Goal: Task Accomplishment & Management: Manage account settings

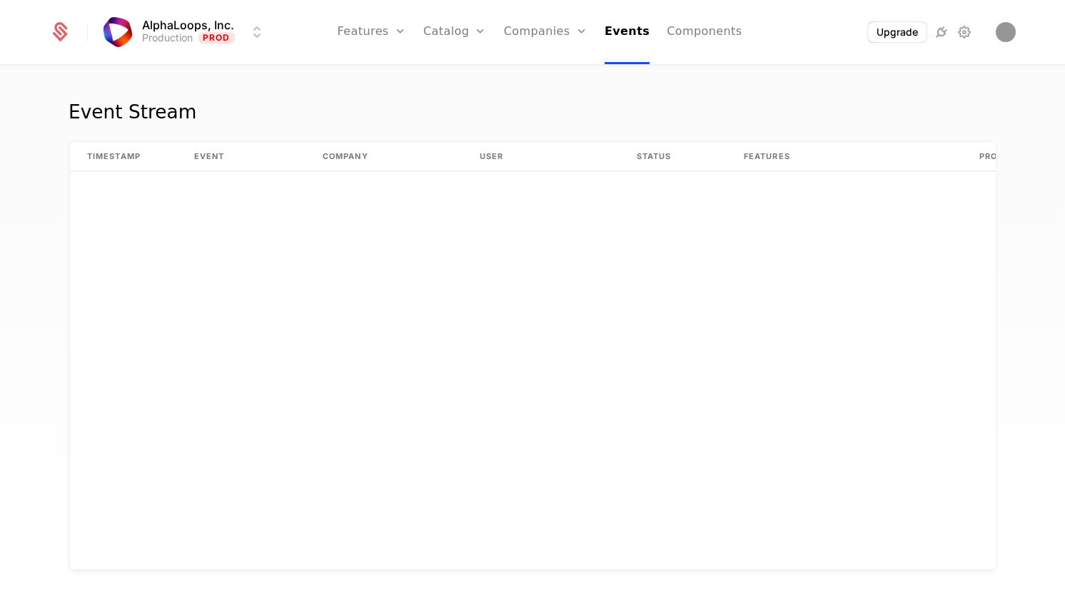
scroll to position [2756, 0]
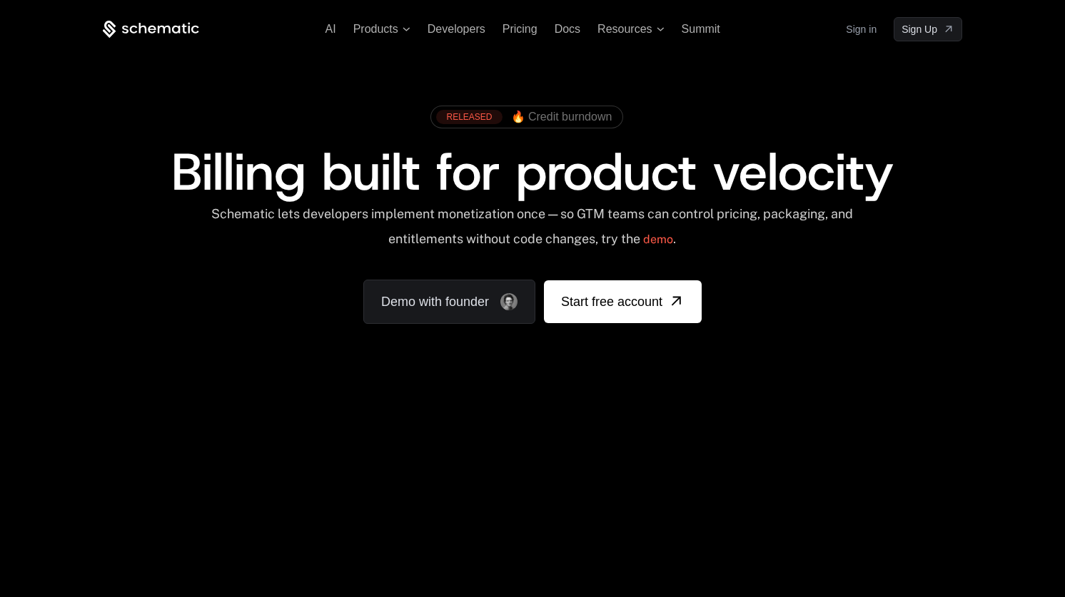
click at [852, 31] on link "Sign in" at bounding box center [861, 29] width 31 height 23
click at [855, 28] on link "Sign in" at bounding box center [861, 29] width 31 height 23
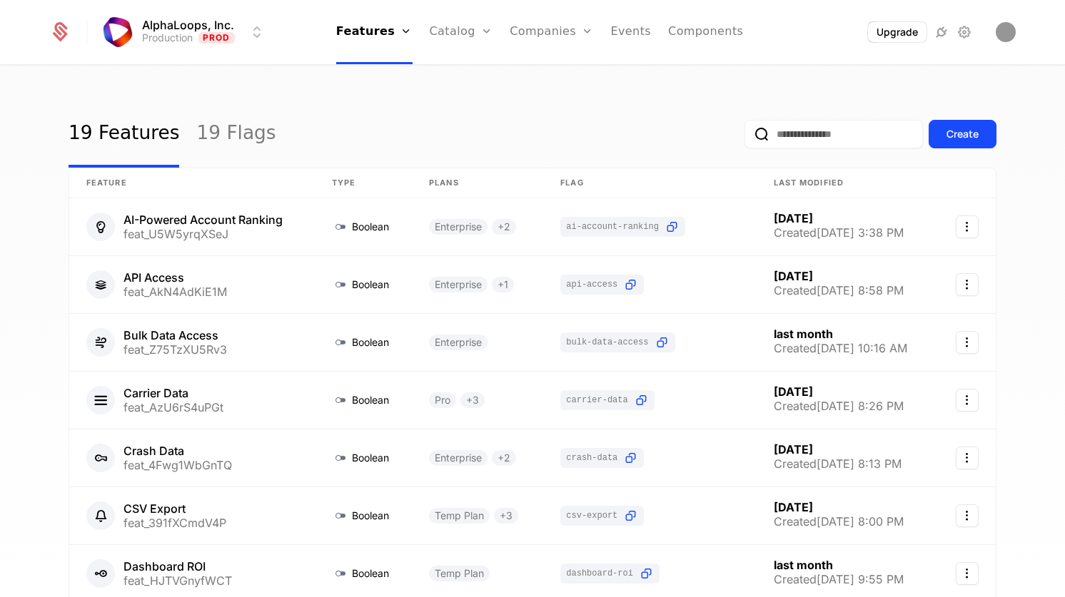
click at [545, 33] on link "Companies" at bounding box center [551, 32] width 83 height 64
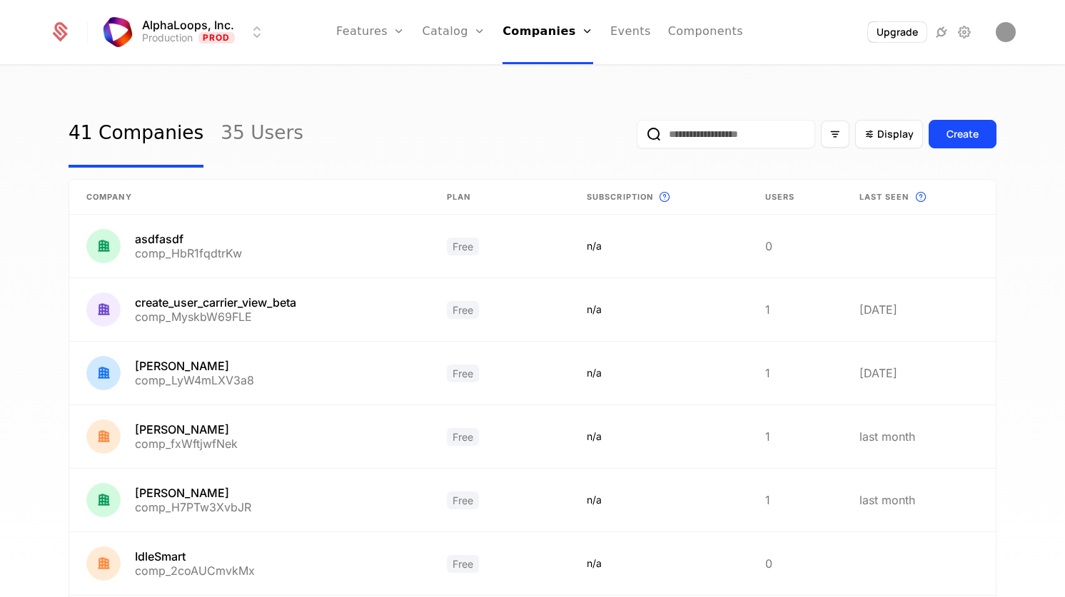
click at [625, 26] on link "Events" at bounding box center [630, 32] width 41 height 64
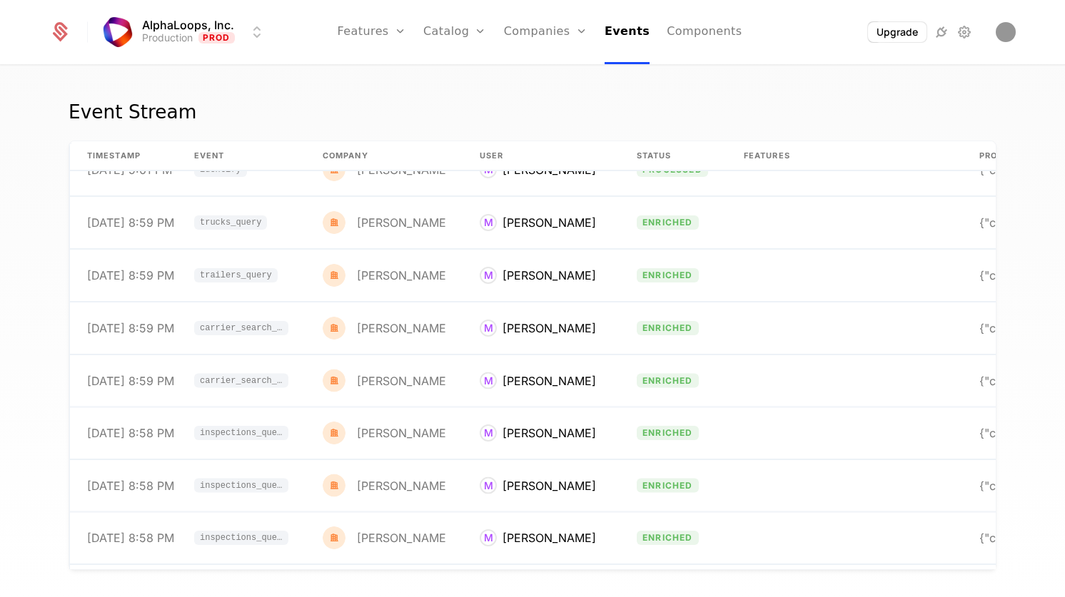
scroll to position [2539, 0]
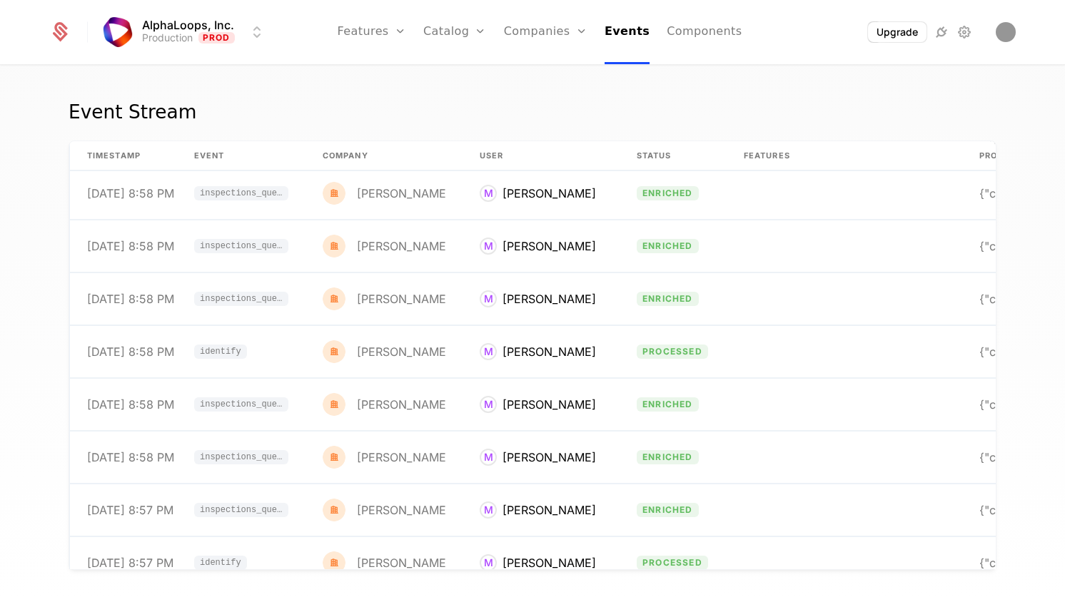
click at [461, 76] on link "Plans" at bounding box center [477, 69] width 74 height 11
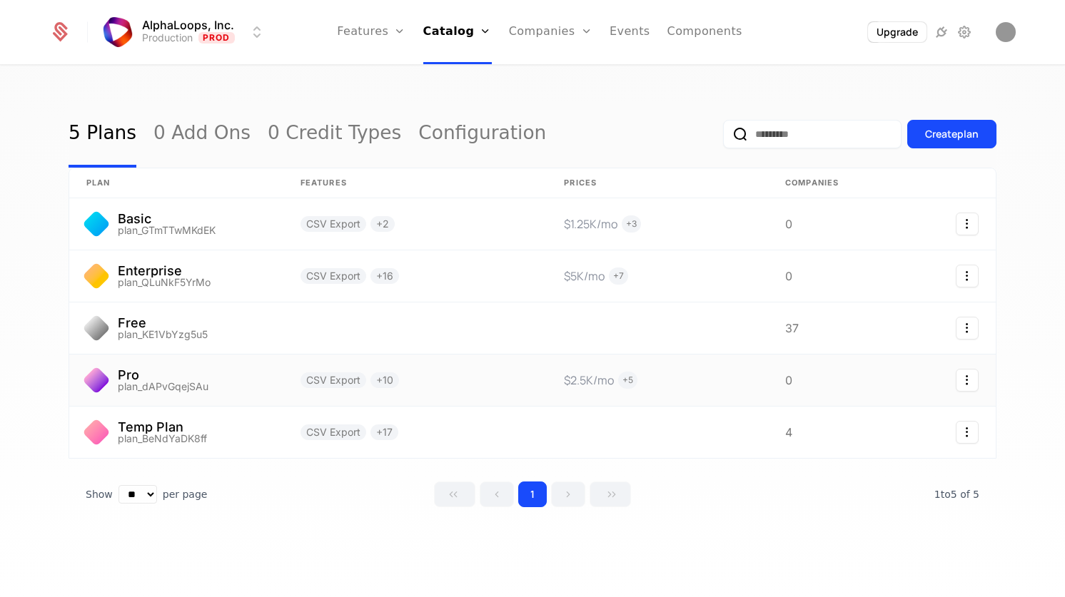
click at [205, 391] on link at bounding box center [176, 380] width 214 height 51
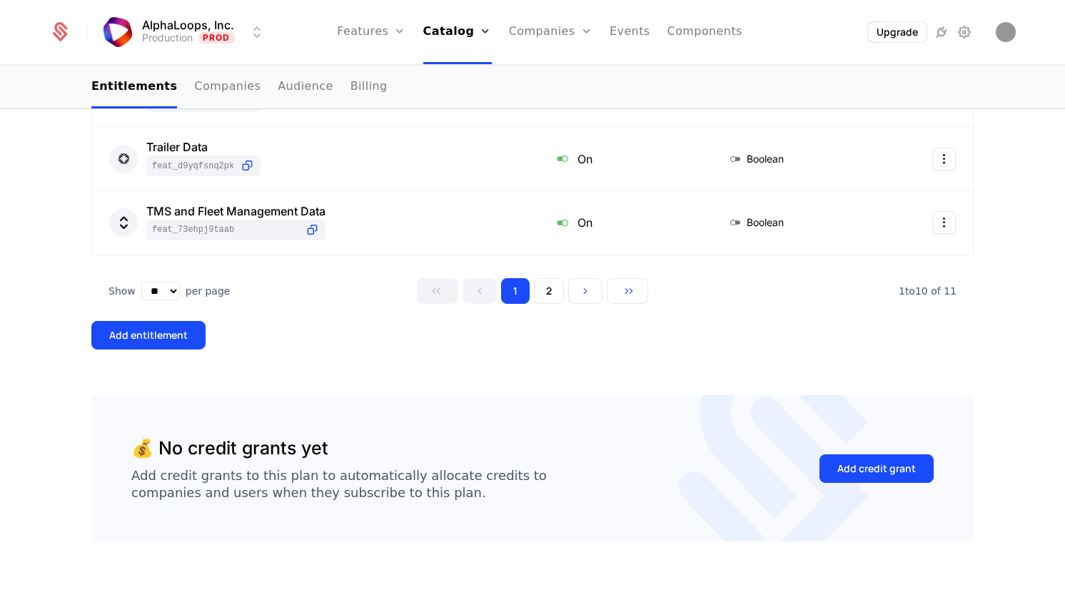
scroll to position [709, 0]
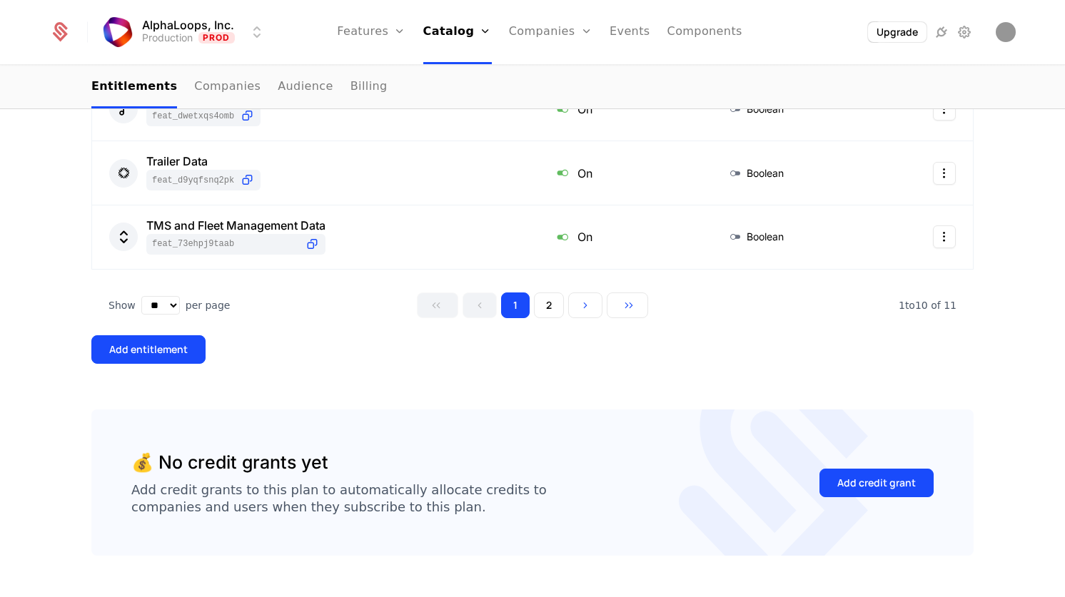
click at [547, 313] on button "2" at bounding box center [549, 306] width 30 height 26
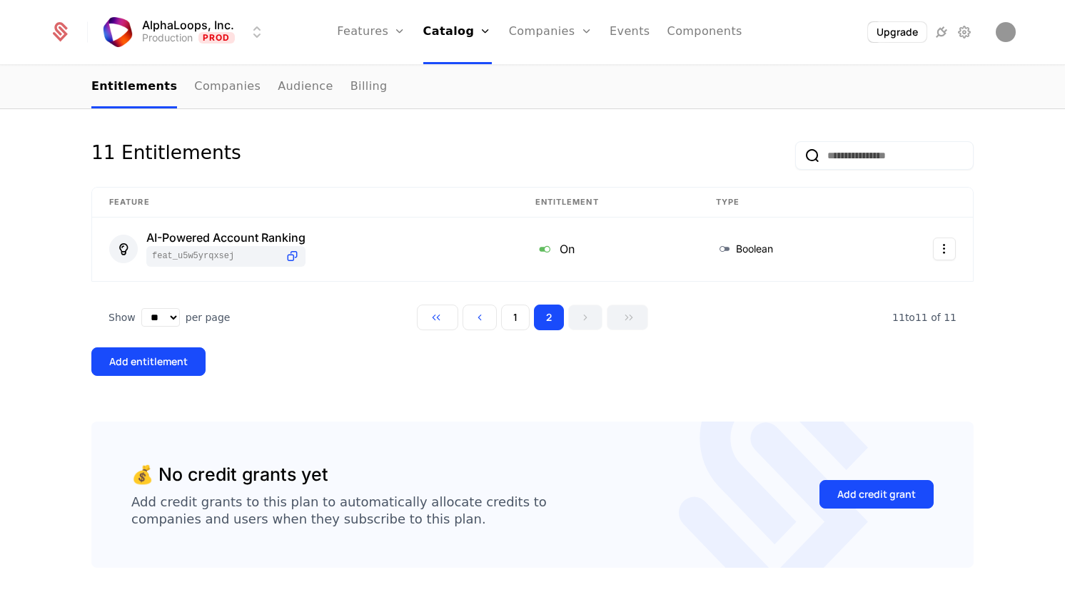
scroll to position [0, 0]
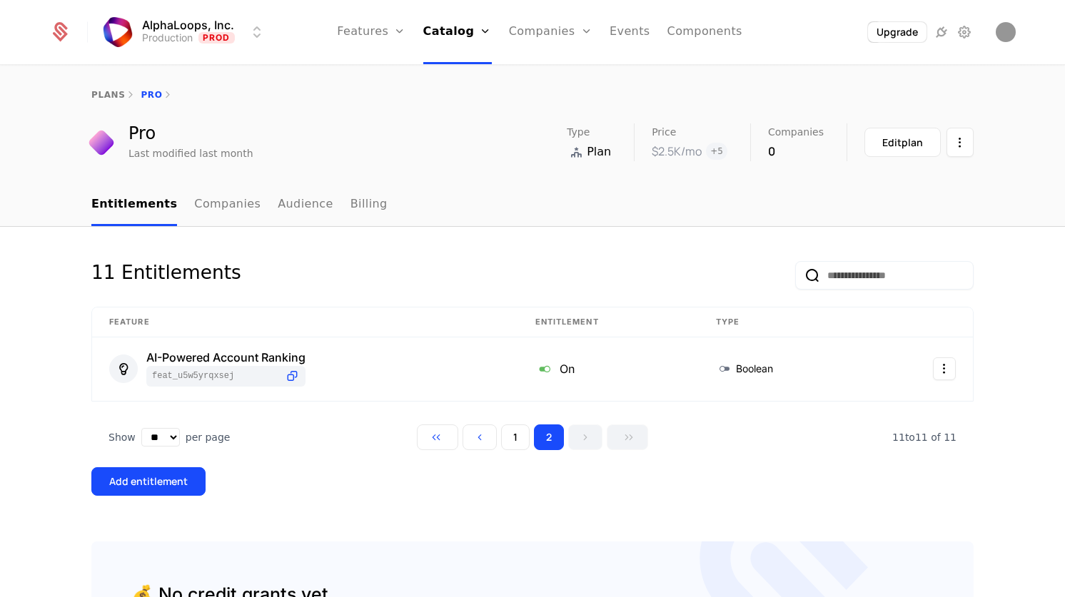
click at [523, 442] on button "1" at bounding box center [515, 438] width 29 height 26
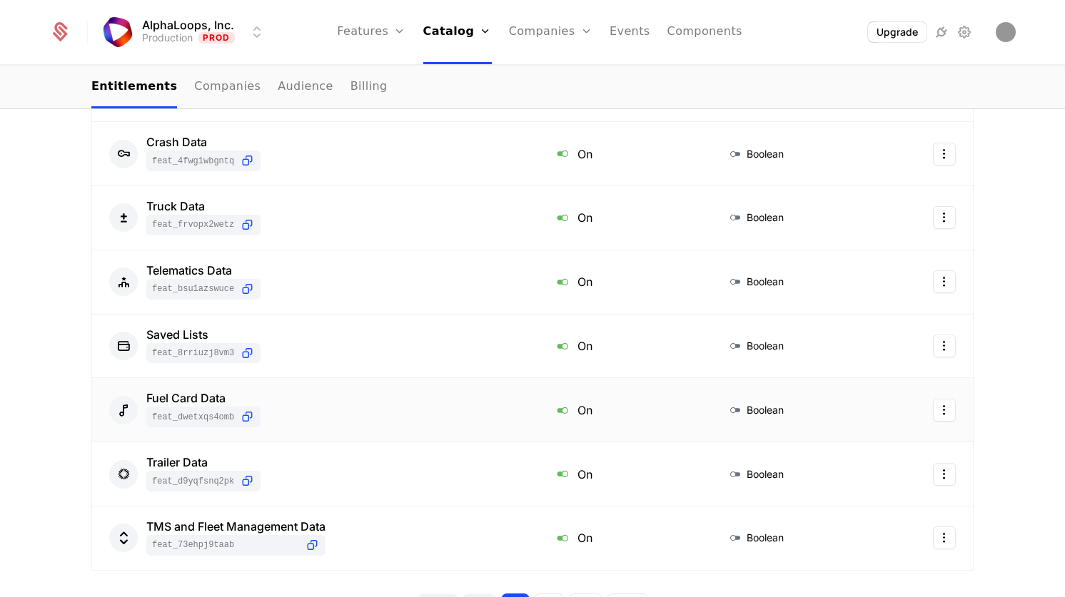
scroll to position [747, 0]
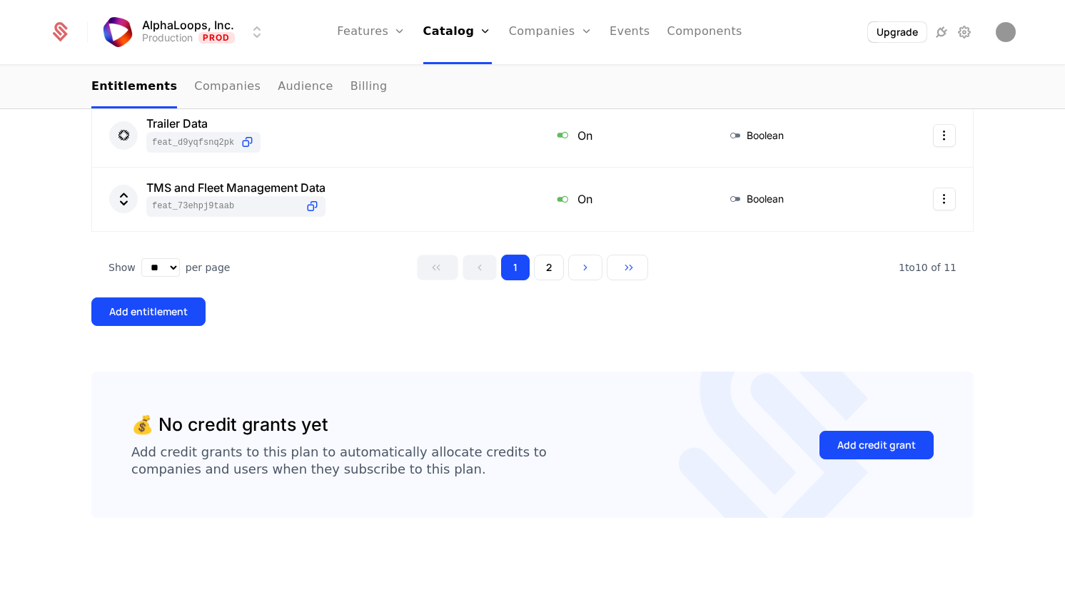
click at [130, 320] on button "Add entitlement" at bounding box center [148, 312] width 114 height 29
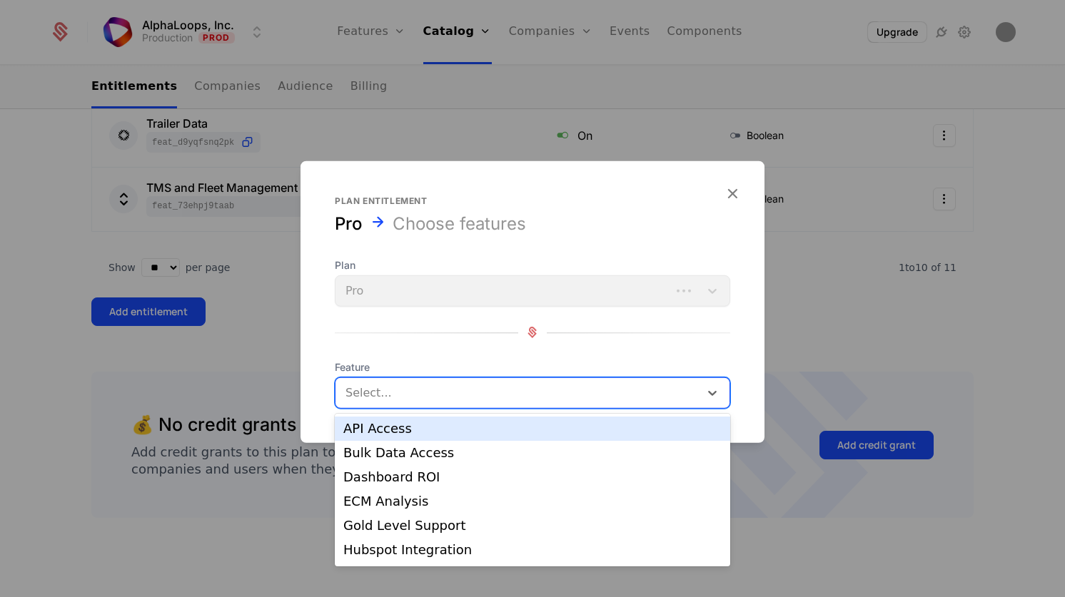
click at [505, 399] on div at bounding box center [517, 393] width 347 height 20
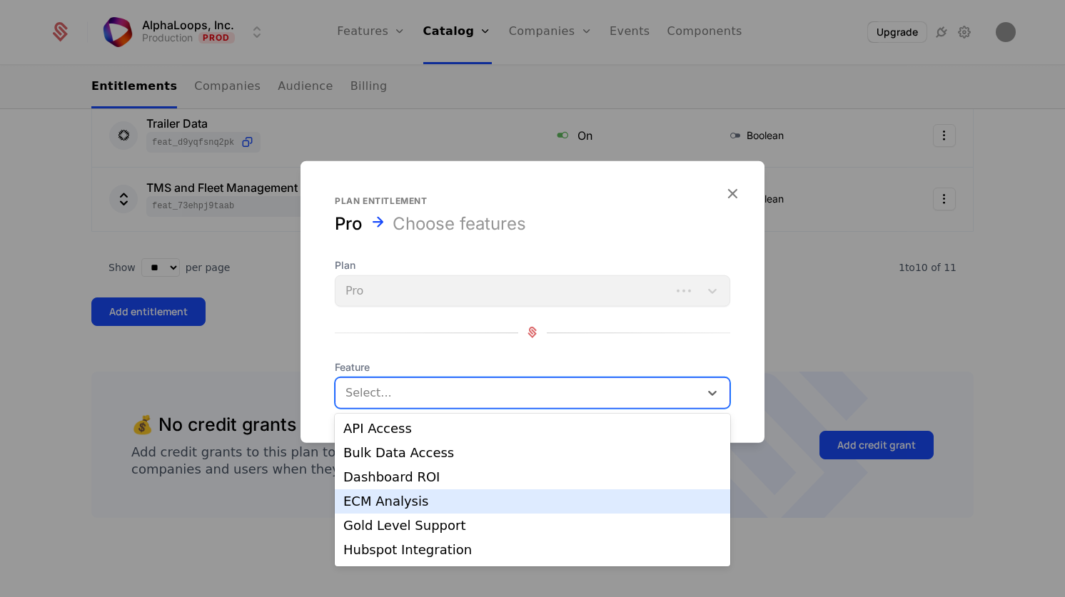
scroll to position [47, 0]
click at [520, 500] on div "Hubspot Integration" at bounding box center [532, 503] width 378 height 13
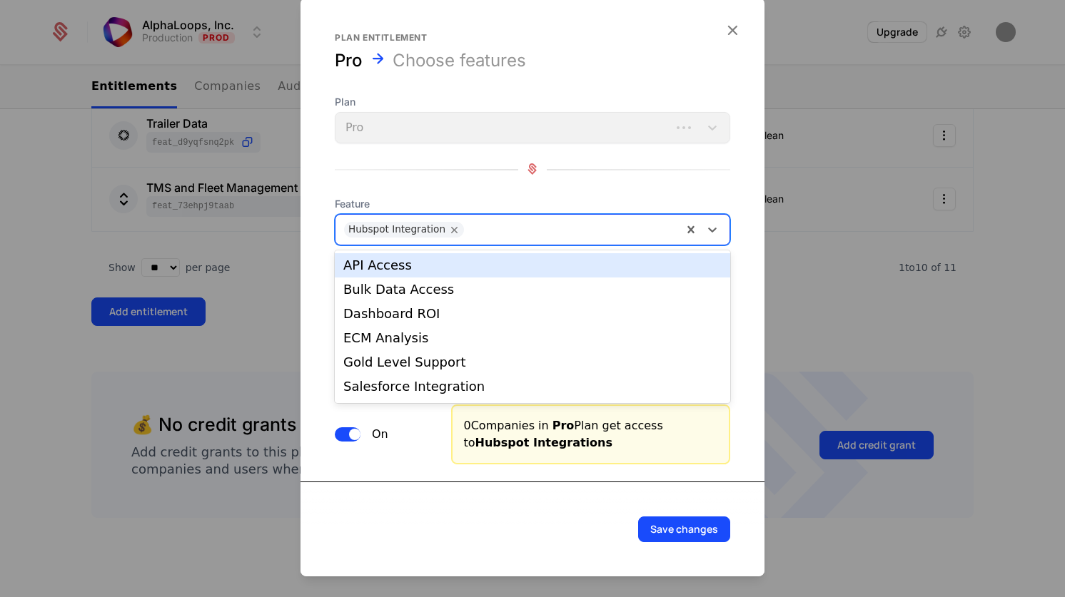
click at [495, 233] on div at bounding box center [571, 229] width 206 height 20
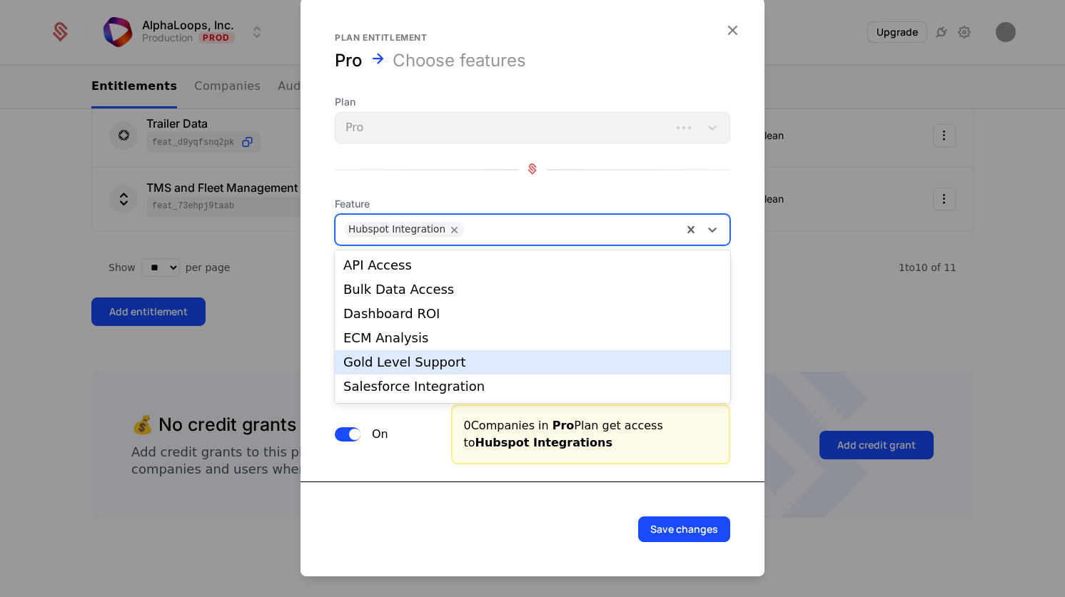
scroll to position [23, 0]
click at [534, 365] on div "Salesforce Integration" at bounding box center [532, 364] width 378 height 13
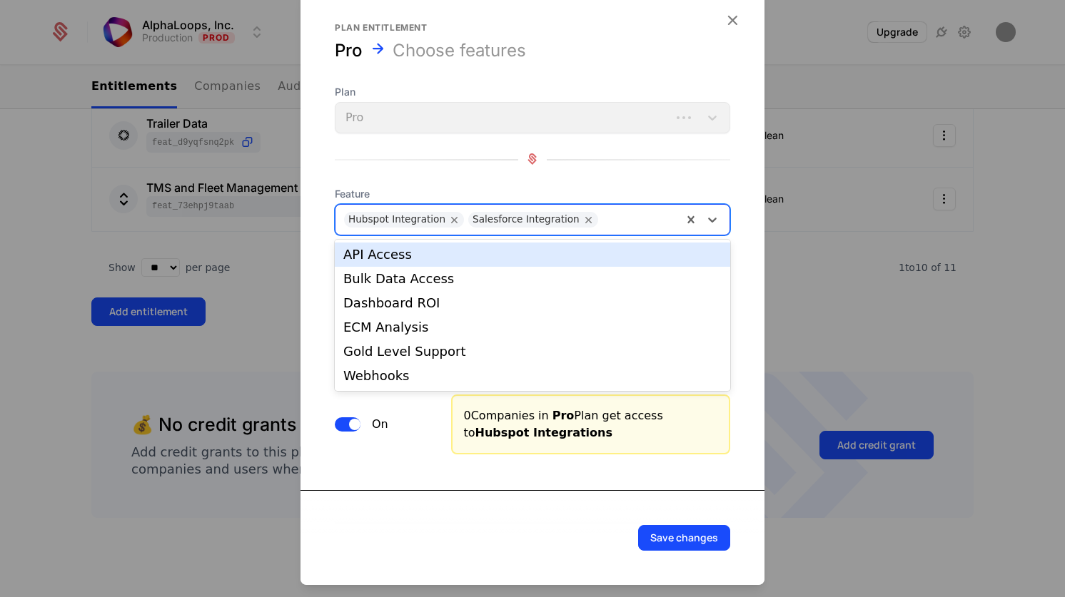
click at [631, 218] on div at bounding box center [637, 219] width 71 height 20
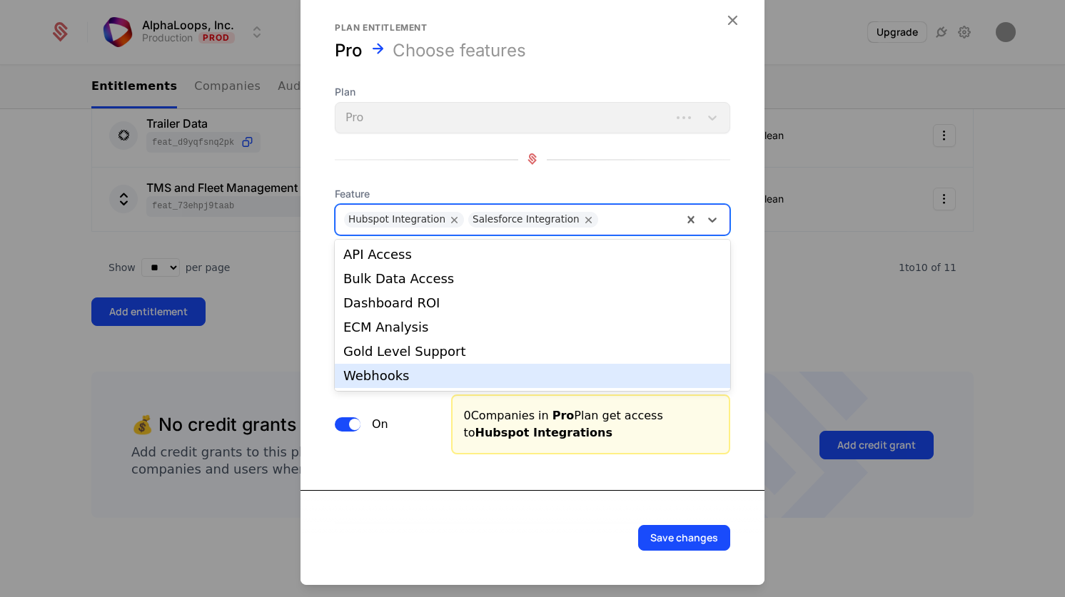
click at [525, 470] on div "Salesforce Integration Boolean On 0 Companies in Pro Plan get access to Salesfo…" at bounding box center [532, 555] width 464 height 202
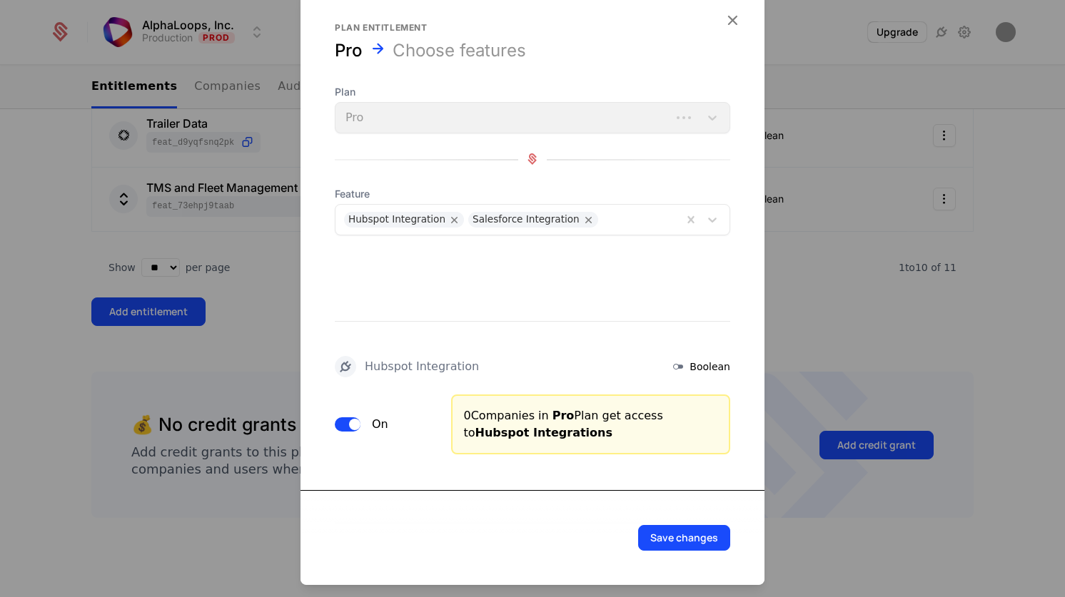
click at [696, 540] on button "Save changes" at bounding box center [684, 538] width 92 height 26
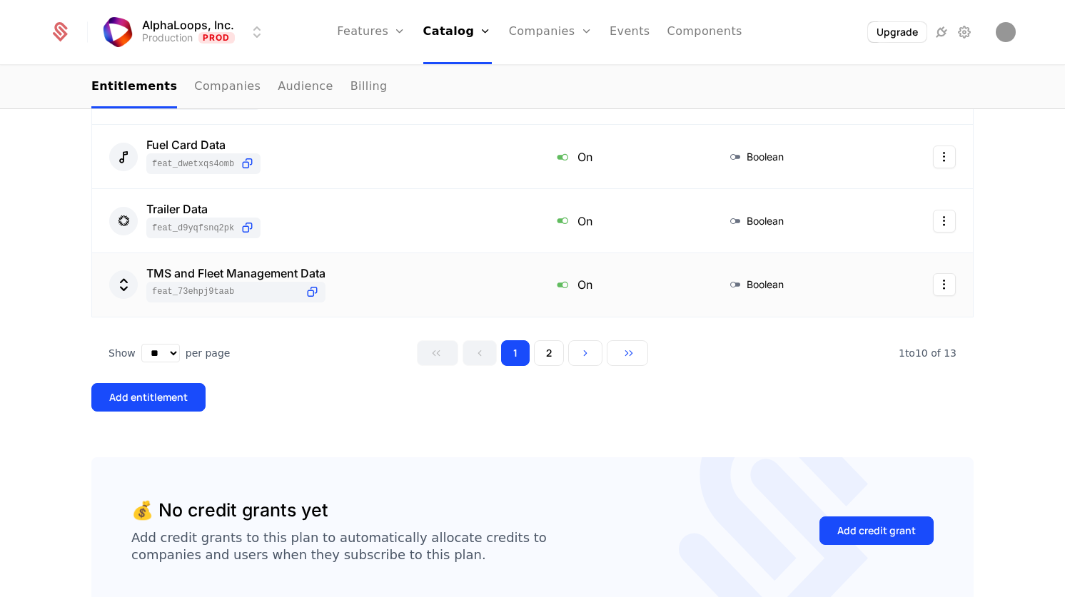
scroll to position [641, 0]
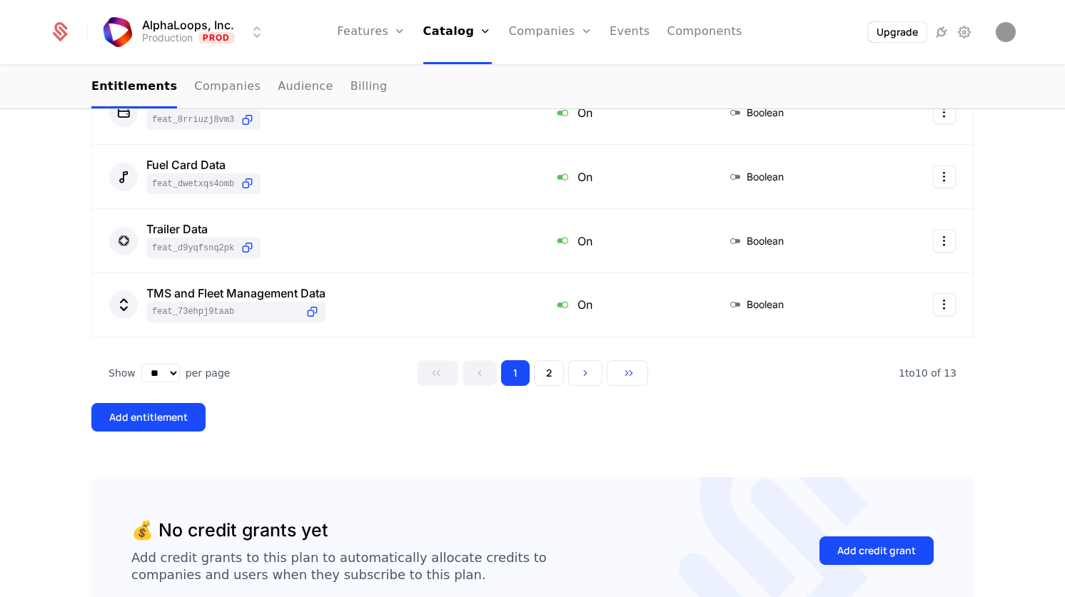
click at [468, 144] on link "Configuration" at bounding box center [477, 138] width 74 height 11
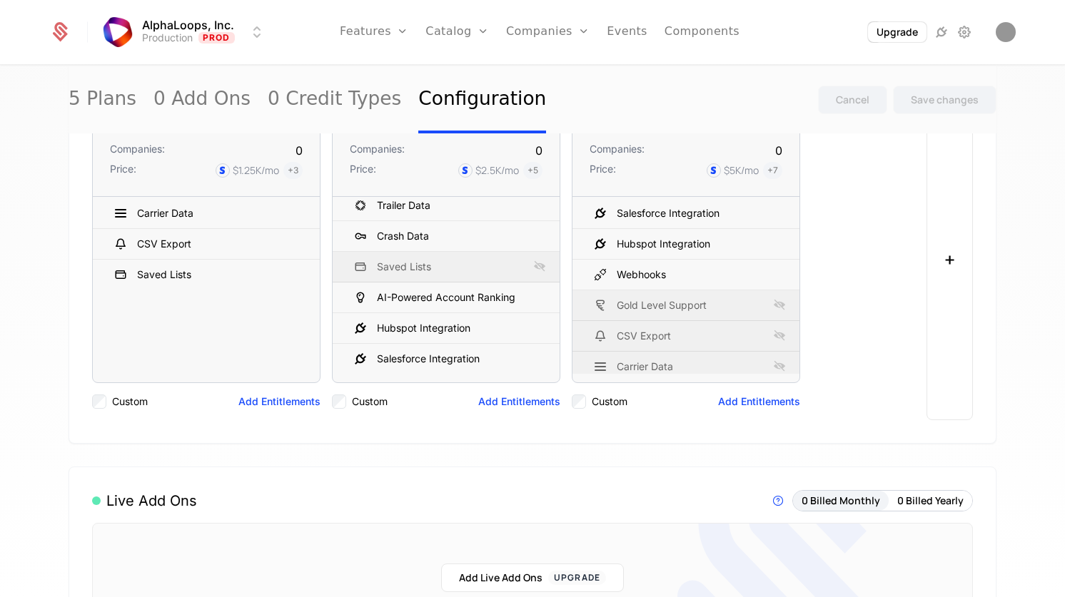
scroll to position [229, 0]
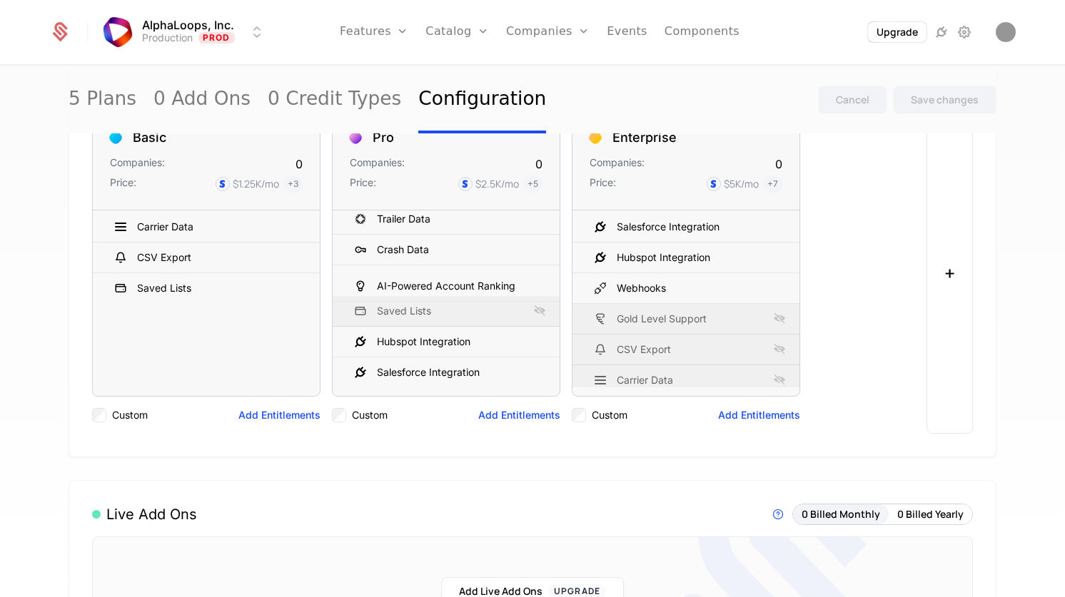
drag, startPoint x: 348, startPoint y: 311, endPoint x: 348, endPoint y: 286, distance: 25.0
click at [348, 286] on icon at bounding box center [347, 285] width 14 height 14
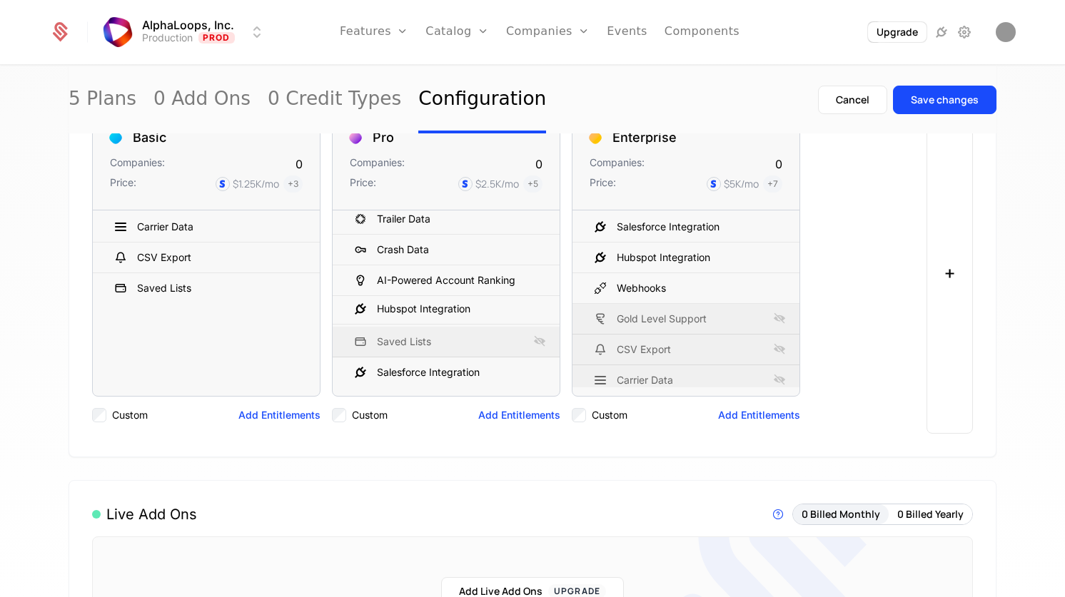
drag, startPoint x: 348, startPoint y: 341, endPoint x: 348, endPoint y: 305, distance: 35.7
click at [348, 305] on icon at bounding box center [347, 308] width 14 height 14
drag, startPoint x: 348, startPoint y: 373, endPoint x: 346, endPoint y: 341, distance: 31.5
click at [346, 341] on icon at bounding box center [347, 341] width 14 height 14
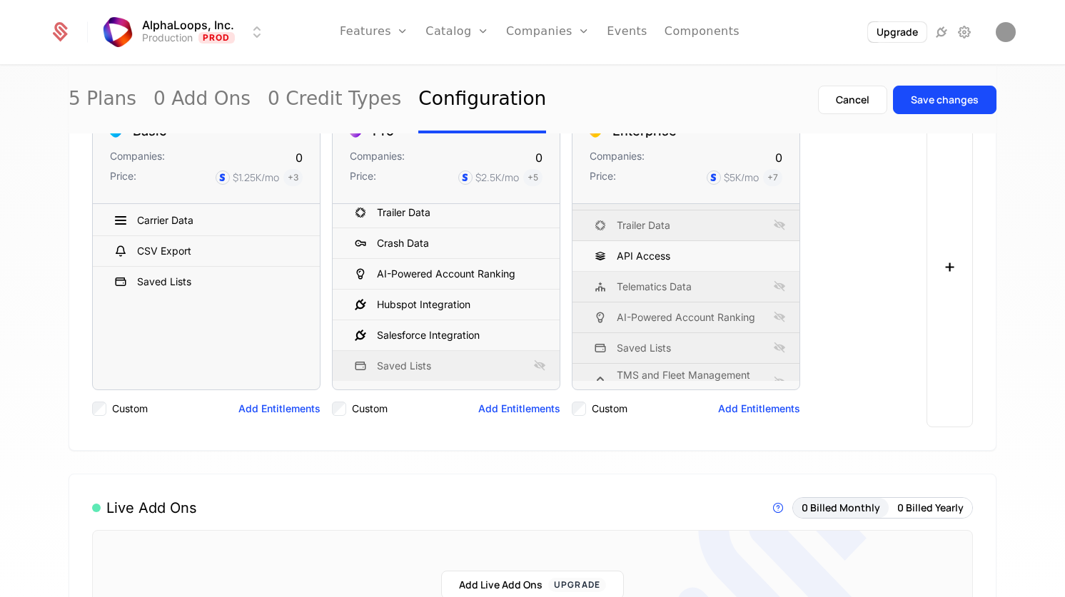
scroll to position [0, 0]
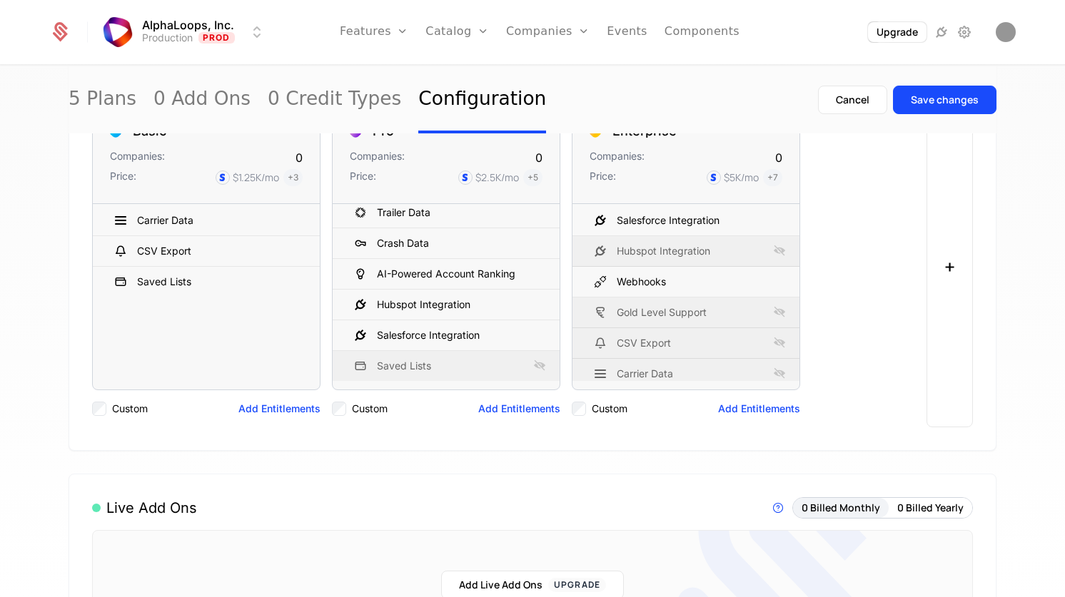
click at [779, 255] on icon at bounding box center [779, 250] width 17 height 17
click at [779, 248] on icon at bounding box center [779, 250] width 17 height 17
click at [779, 219] on icon at bounding box center [779, 219] width 17 height 17
click at [780, 252] on icon at bounding box center [779, 250] width 17 height 17
click at [936, 98] on div "Save changes" at bounding box center [945, 100] width 68 height 14
